Goal: Task Accomplishment & Management: Manage account settings

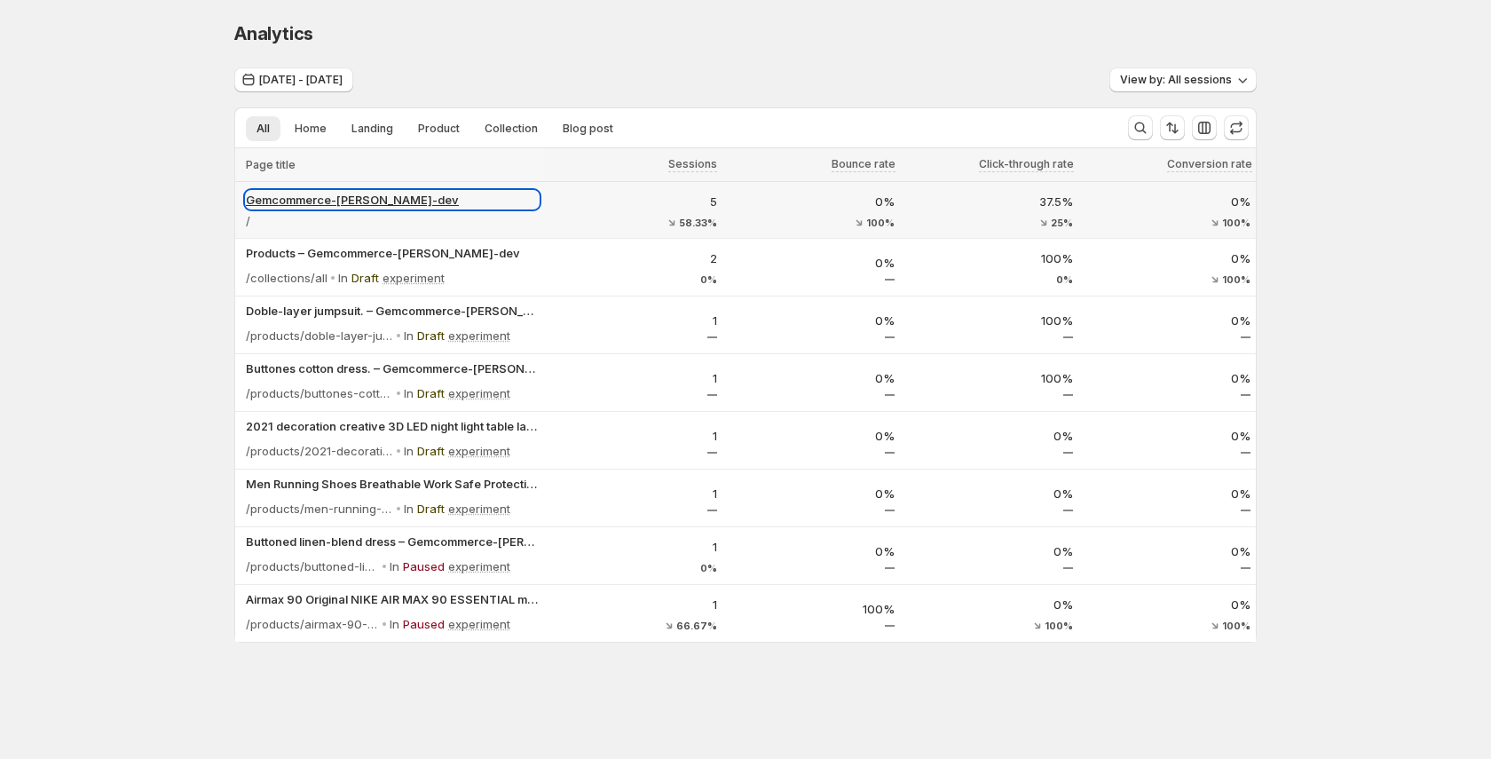
click at [372, 201] on p "Gemcommerce-sandy-dev" at bounding box center [392, 200] width 293 height 18
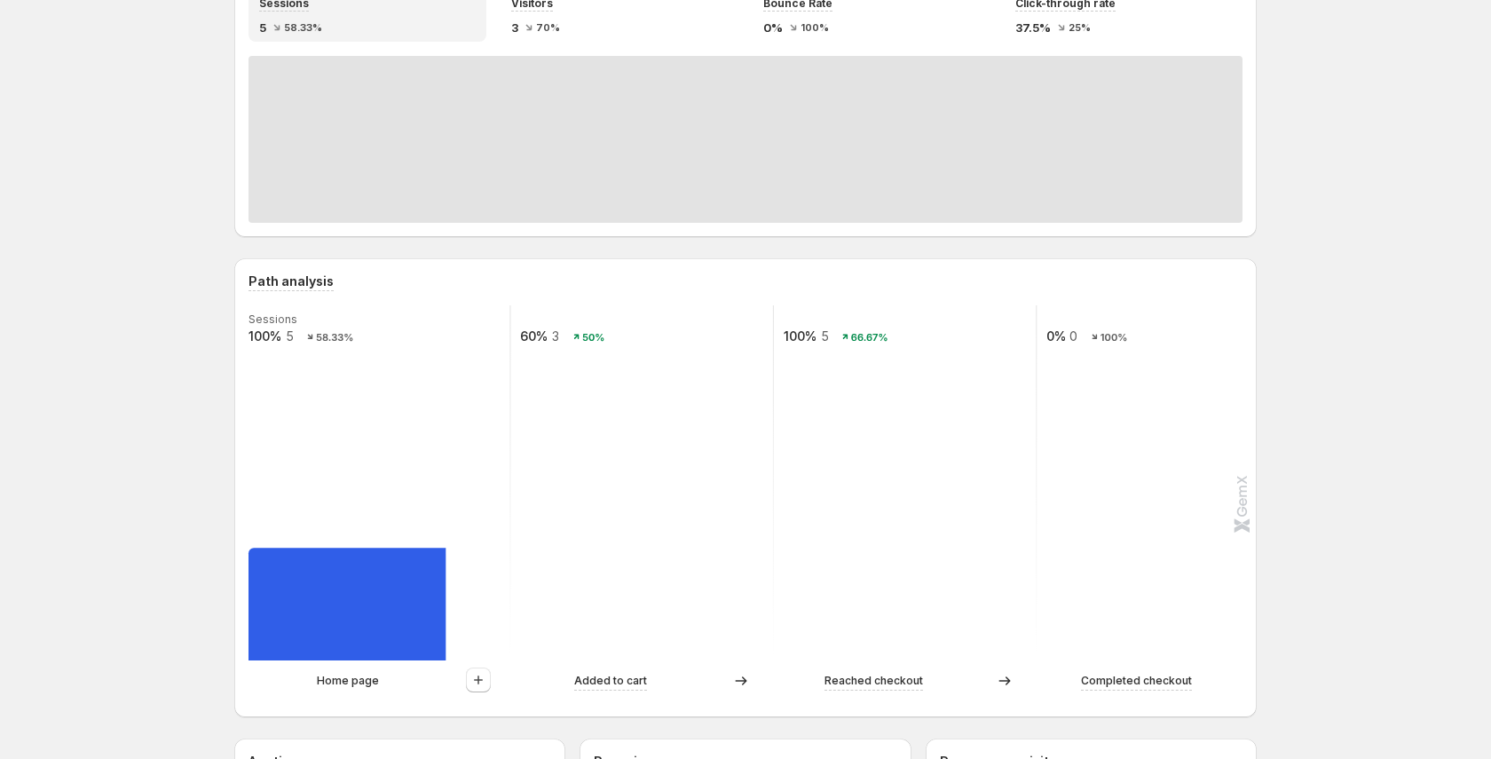
scroll to position [147, 0]
